Goal: Task Accomplishment & Management: Manage account settings

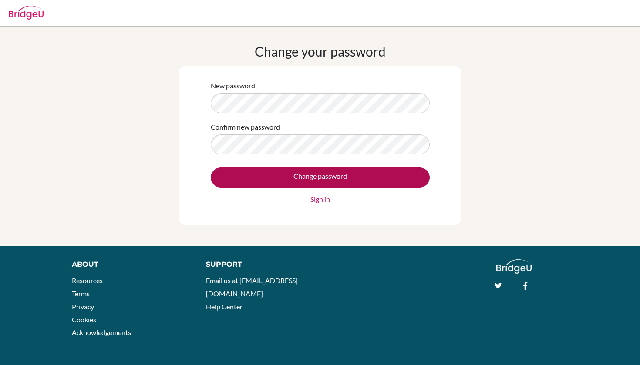
click at [356, 177] on input "Change password" at bounding box center [320, 178] width 219 height 20
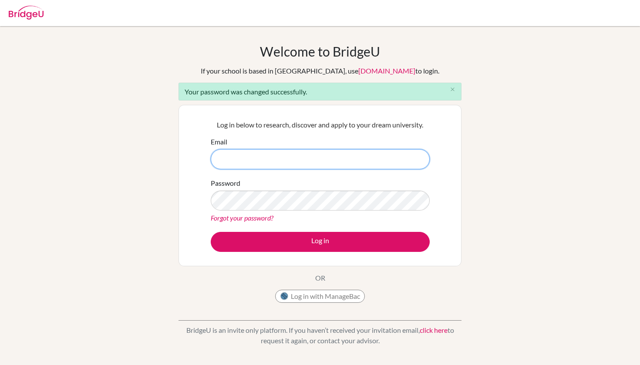
type input "BYECScqKPfjpsspzwUzi"
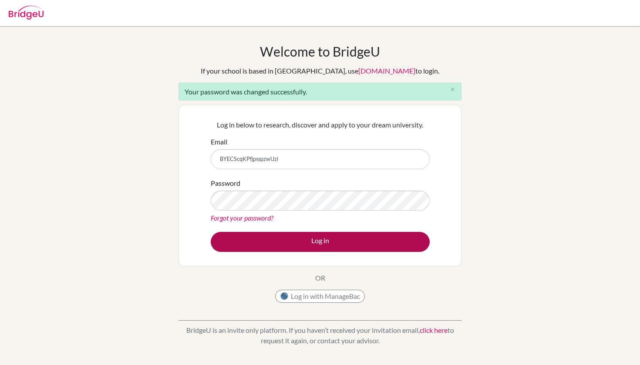
click at [306, 251] on button "Log in" at bounding box center [320, 242] width 219 height 20
click at [306, 249] on button "Log in" at bounding box center [320, 242] width 219 height 20
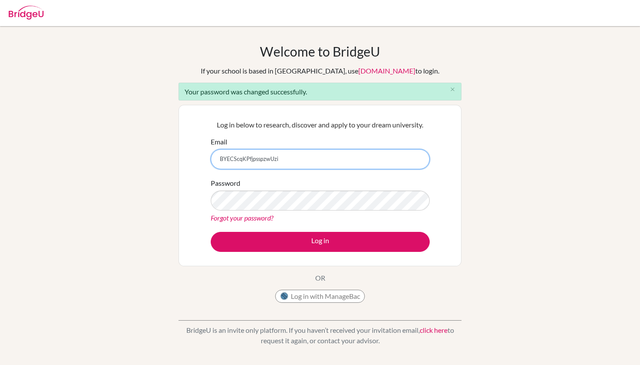
drag, startPoint x: 303, startPoint y: 151, endPoint x: 289, endPoint y: 163, distance: 18.6
click at [289, 163] on input "BYECScqKPfjpsspzwUzi" at bounding box center [320, 159] width 219 height 20
type input "[EMAIL_ADDRESS][DOMAIN_NAME]"
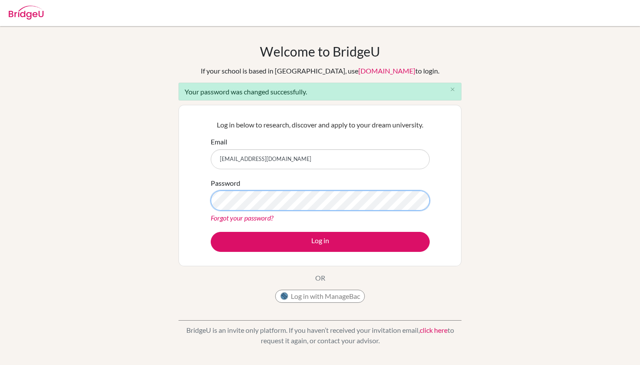
click at [178, 204] on div "Welcome to [GEOGRAPHIC_DATA] If your school is based in [GEOGRAPHIC_DATA], use …" at bounding box center [320, 197] width 640 height 307
click at [206, 199] on div "Log in below to research, discover and apply to your dream university. Email [E…" at bounding box center [320, 185] width 230 height 143
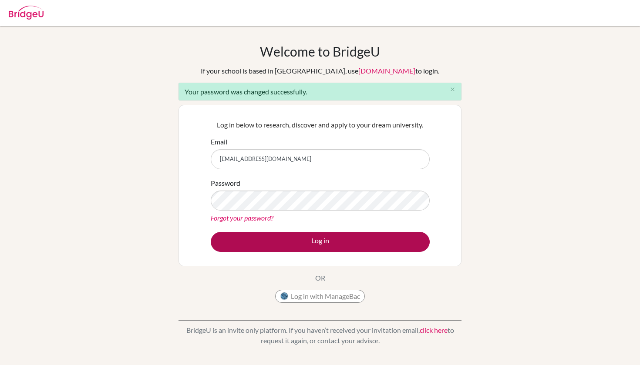
click at [245, 244] on button "Log in" at bounding box center [320, 242] width 219 height 20
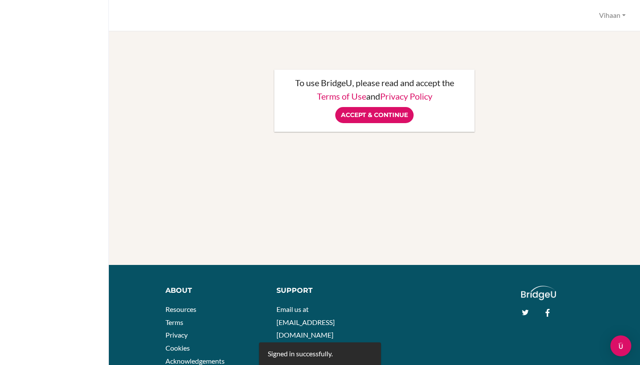
click at [609, 17] on button "Vihaan" at bounding box center [612, 15] width 34 height 16
click at [545, 34] on div "To use BridgeU, please read and accept the Terms of Use and Privacy Policy Acce…" at bounding box center [374, 198] width 531 height 334
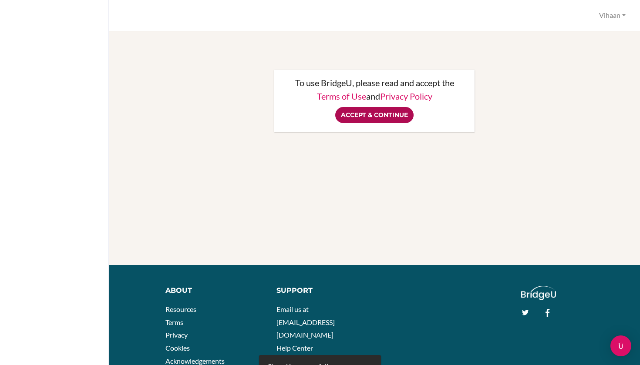
click at [367, 114] on input "Accept & Continue" at bounding box center [374, 115] width 78 height 16
